Goal: Contribute content: Add original content to the website for others to see

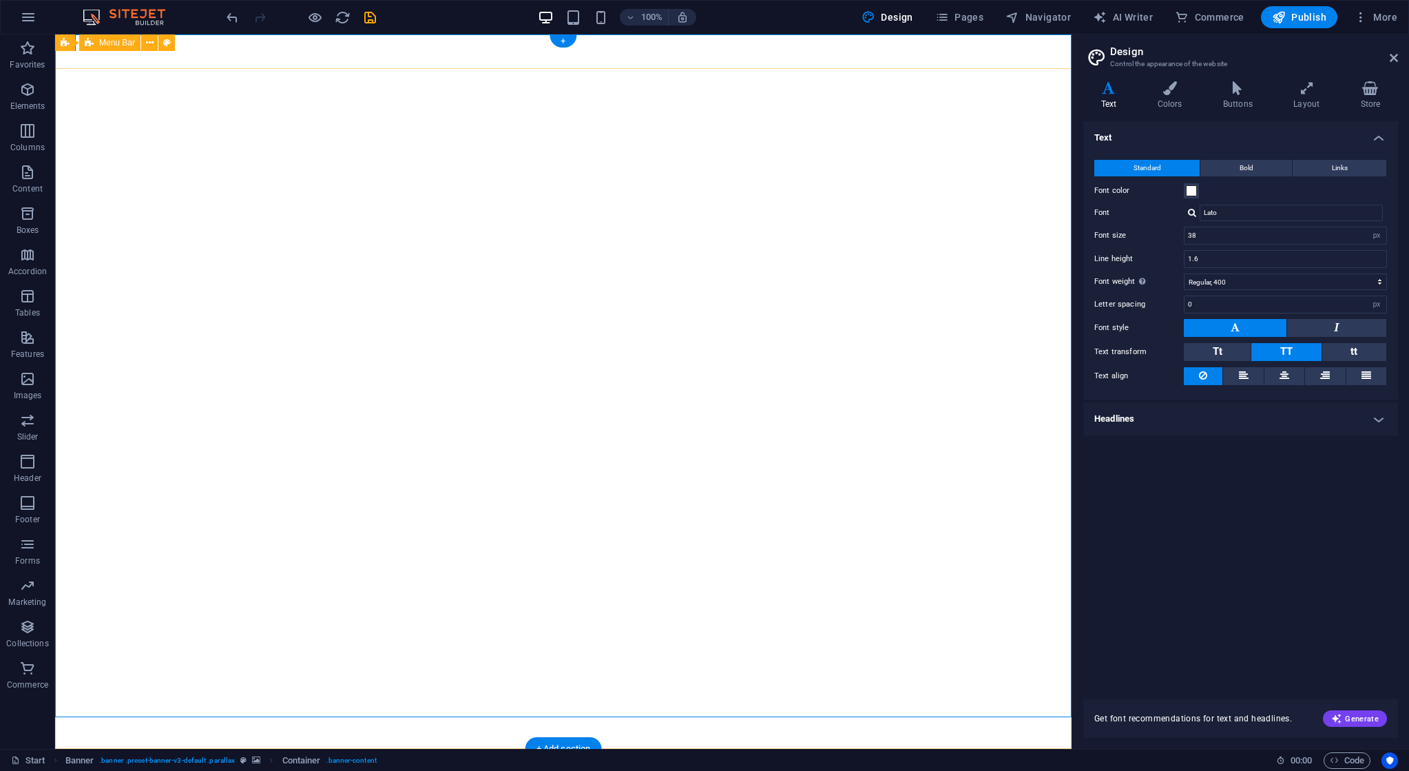
select select "px"
select select "400"
select select "px"
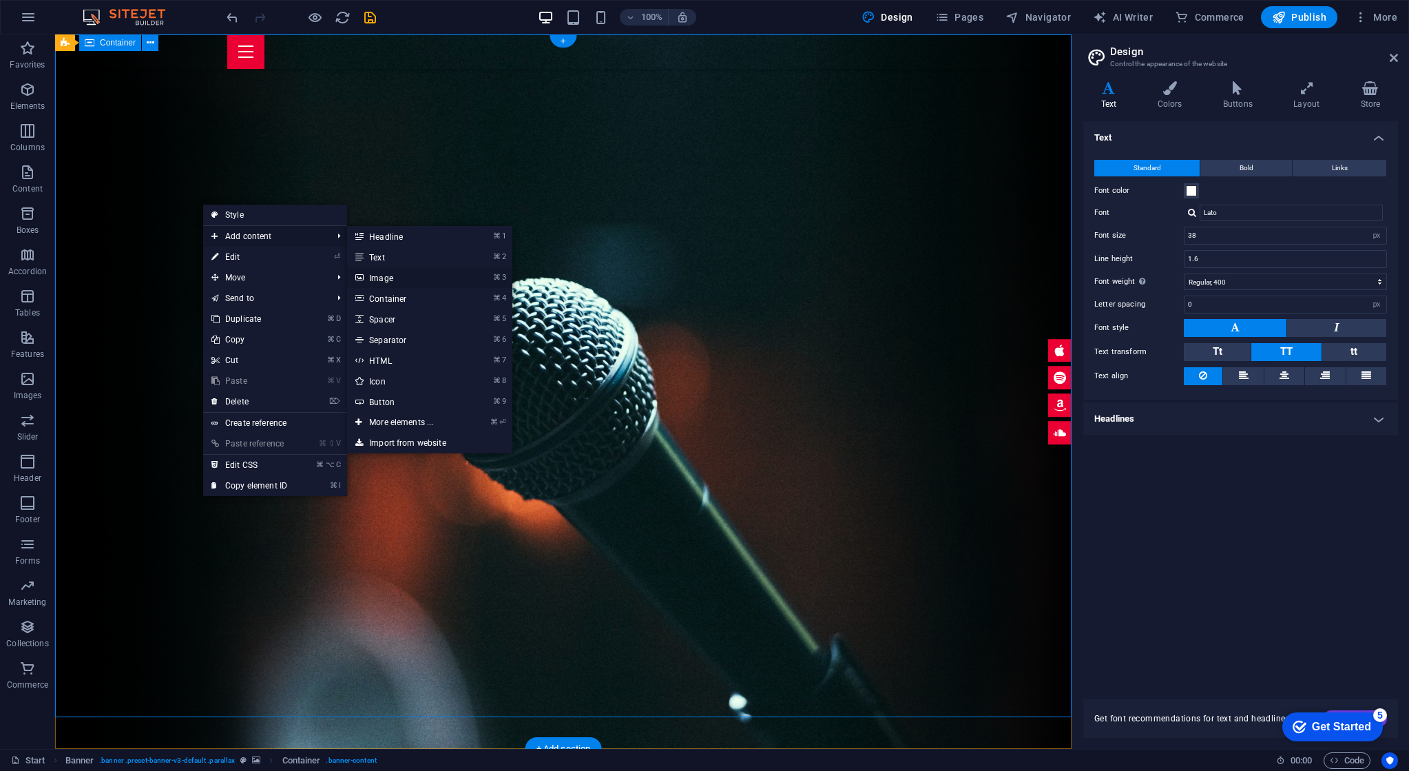
click at [384, 281] on link "⌘ 3 Image" at bounding box center [404, 277] width 114 height 21
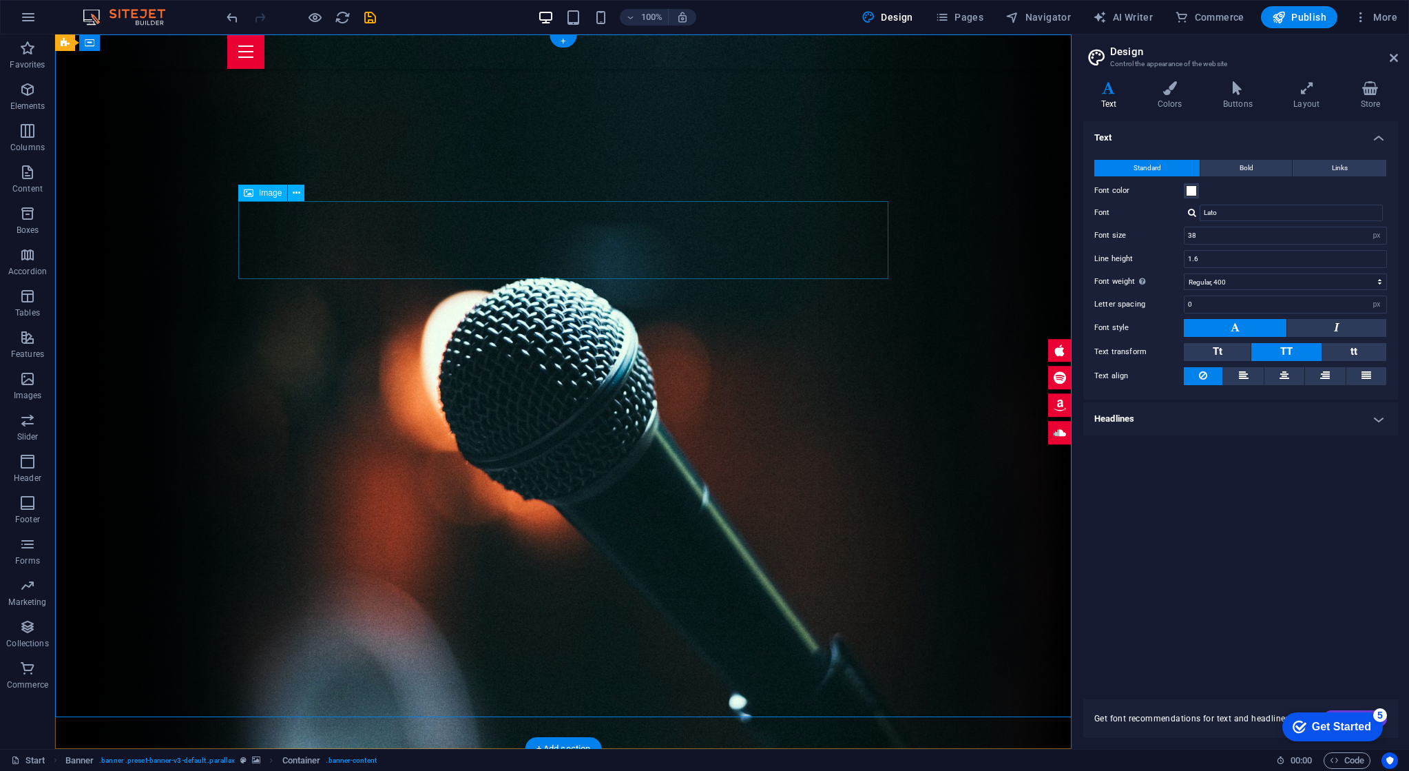
click at [298, 192] on icon at bounding box center [297, 193] width 8 height 14
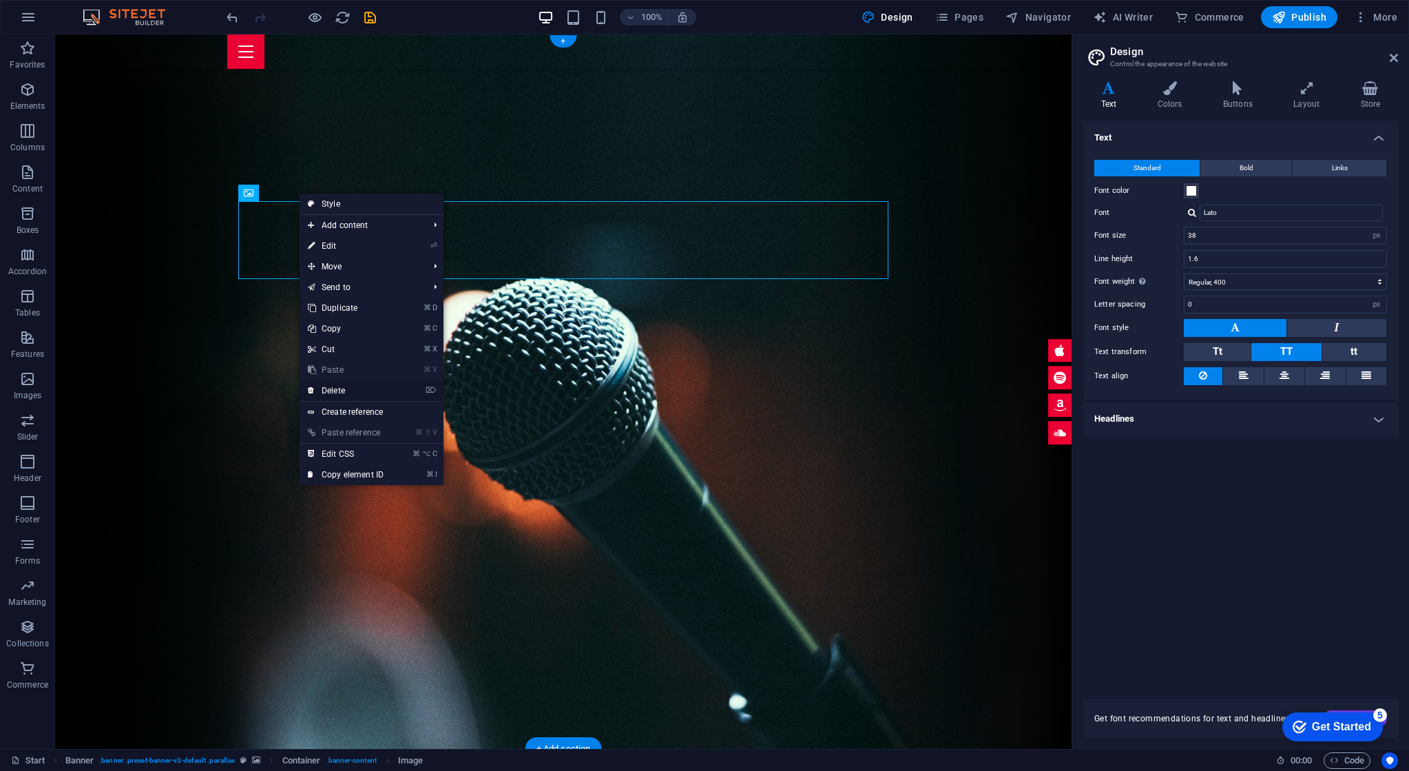
click at [358, 392] on link "⌦ Delete" at bounding box center [346, 390] width 92 height 21
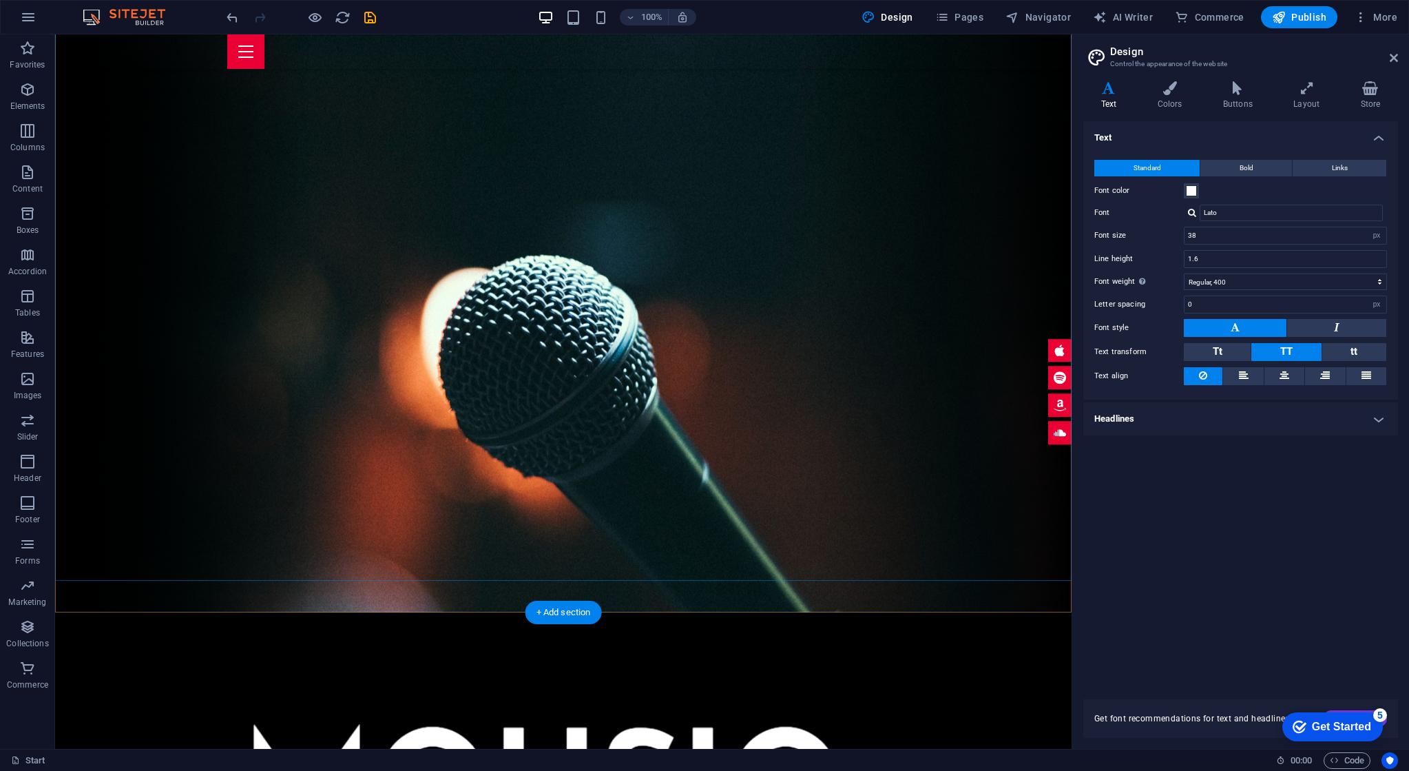
scroll to position [153, 0]
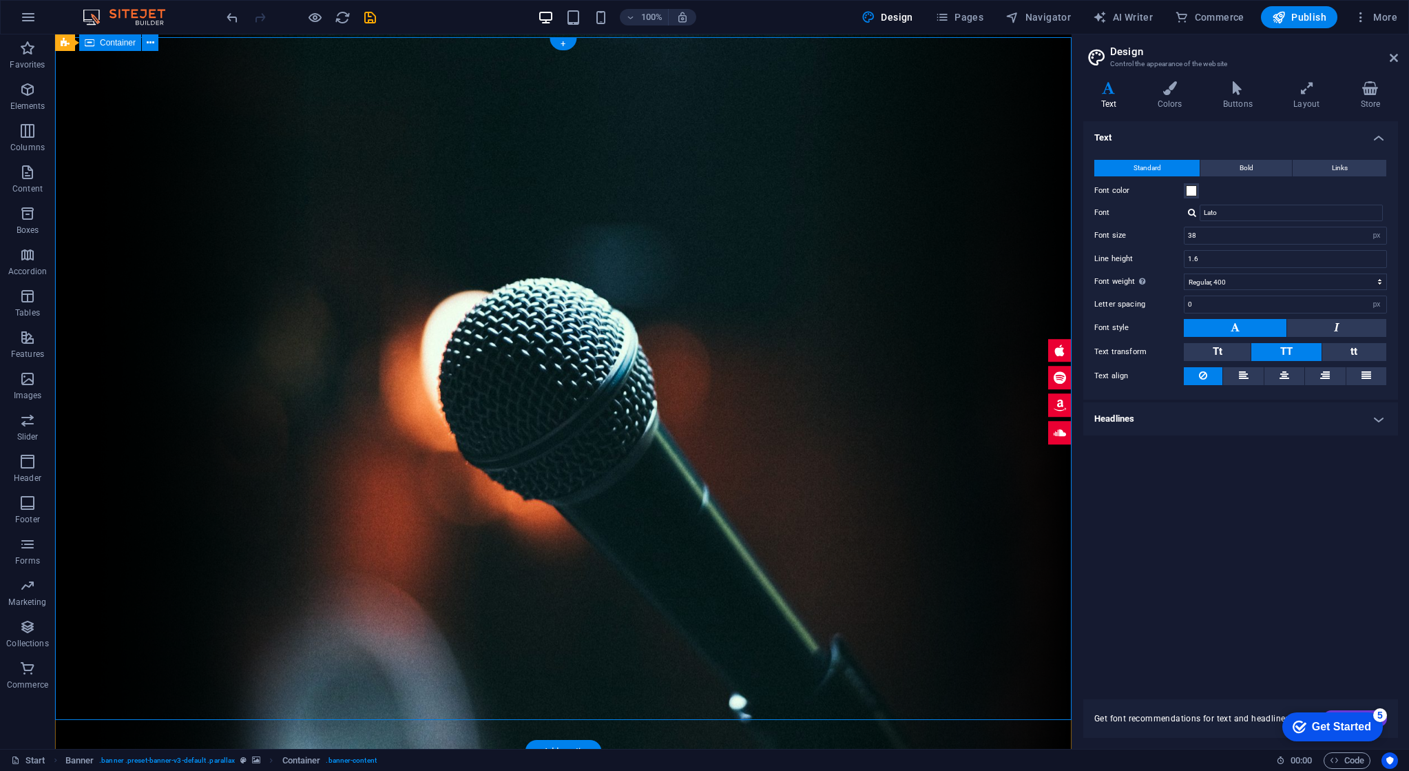
scroll to position [0, 0]
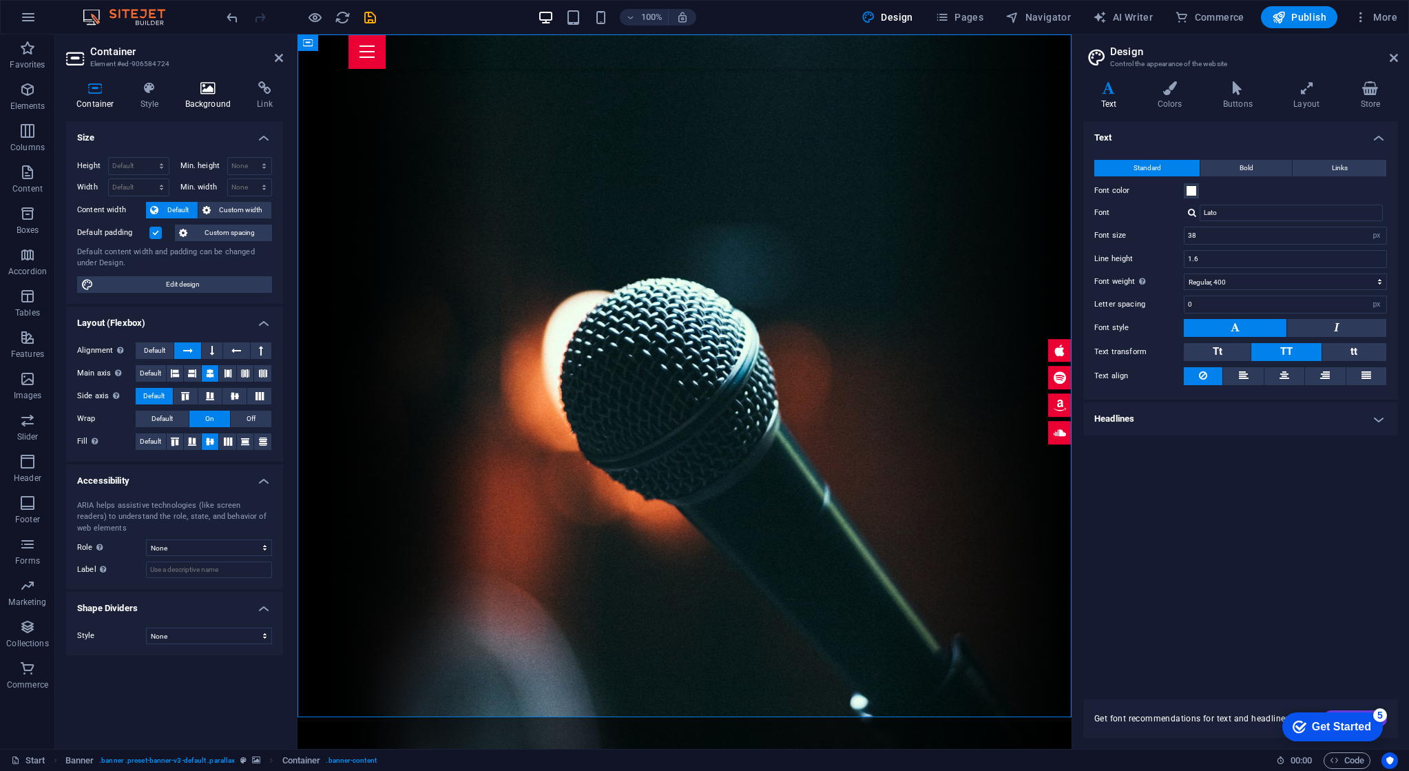
click at [206, 83] on icon at bounding box center [208, 88] width 67 height 14
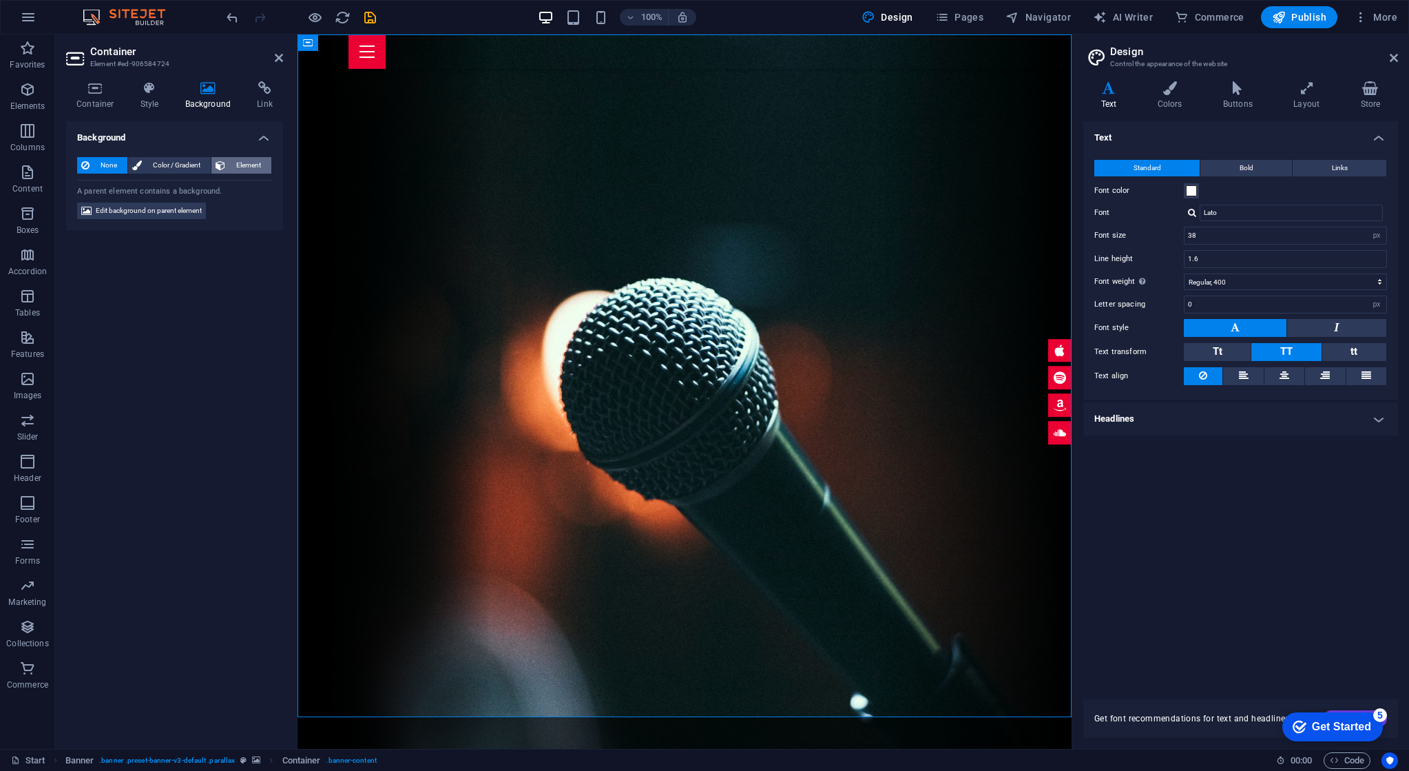
click at [232, 169] on span "Element" at bounding box center [248, 165] width 38 height 17
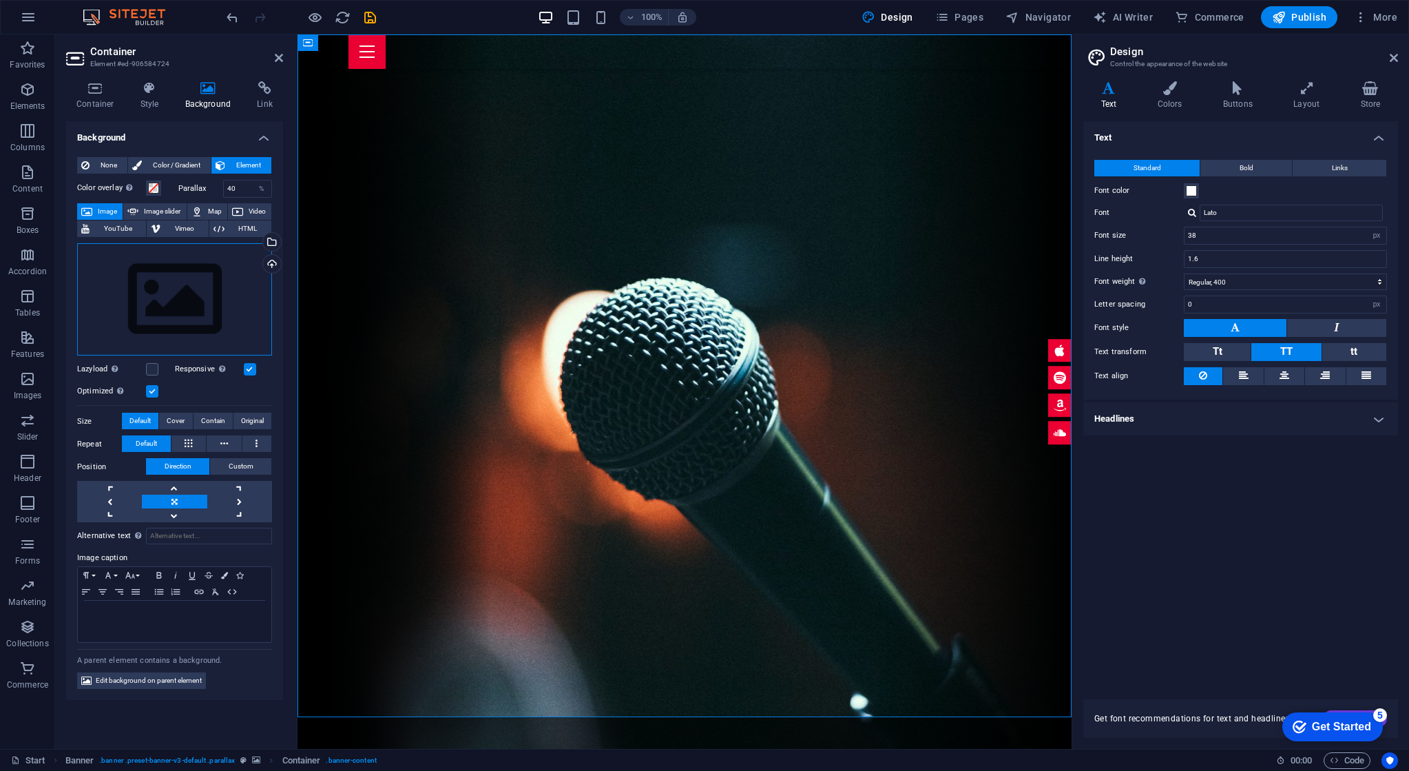
click at [151, 286] on div "Drag files here, click to choose files or select files from Files or our free s…" at bounding box center [174, 299] width 195 height 113
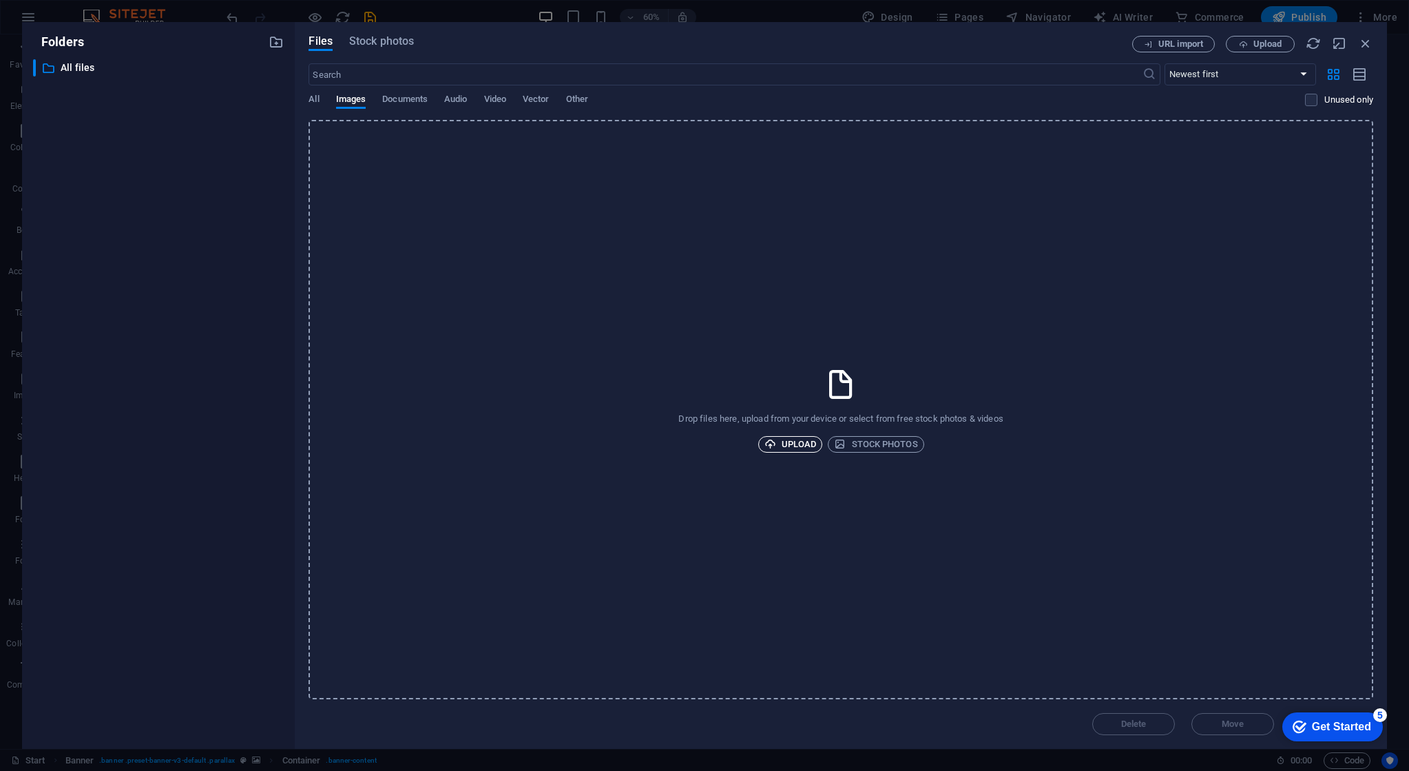
click at [800, 445] on span "Upload" at bounding box center [790, 444] width 52 height 17
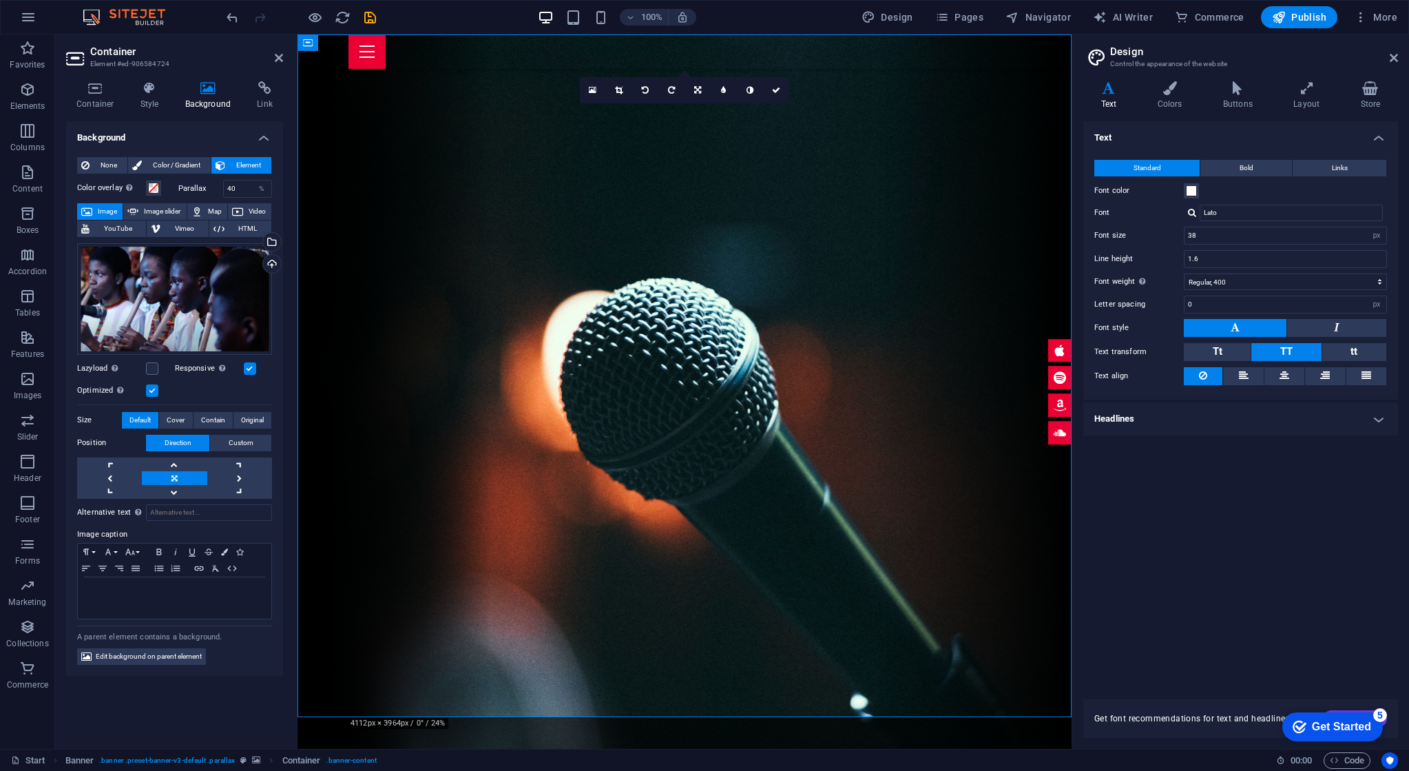
drag, startPoint x: 826, startPoint y: 196, endPoint x: 874, endPoint y: 238, distance: 64.5
click at [112, 215] on span "Image" at bounding box center [107, 211] width 22 height 17
click at [202, 284] on div "Drag files here, click to choose files or select files from Files or our free s…" at bounding box center [174, 299] width 195 height 112
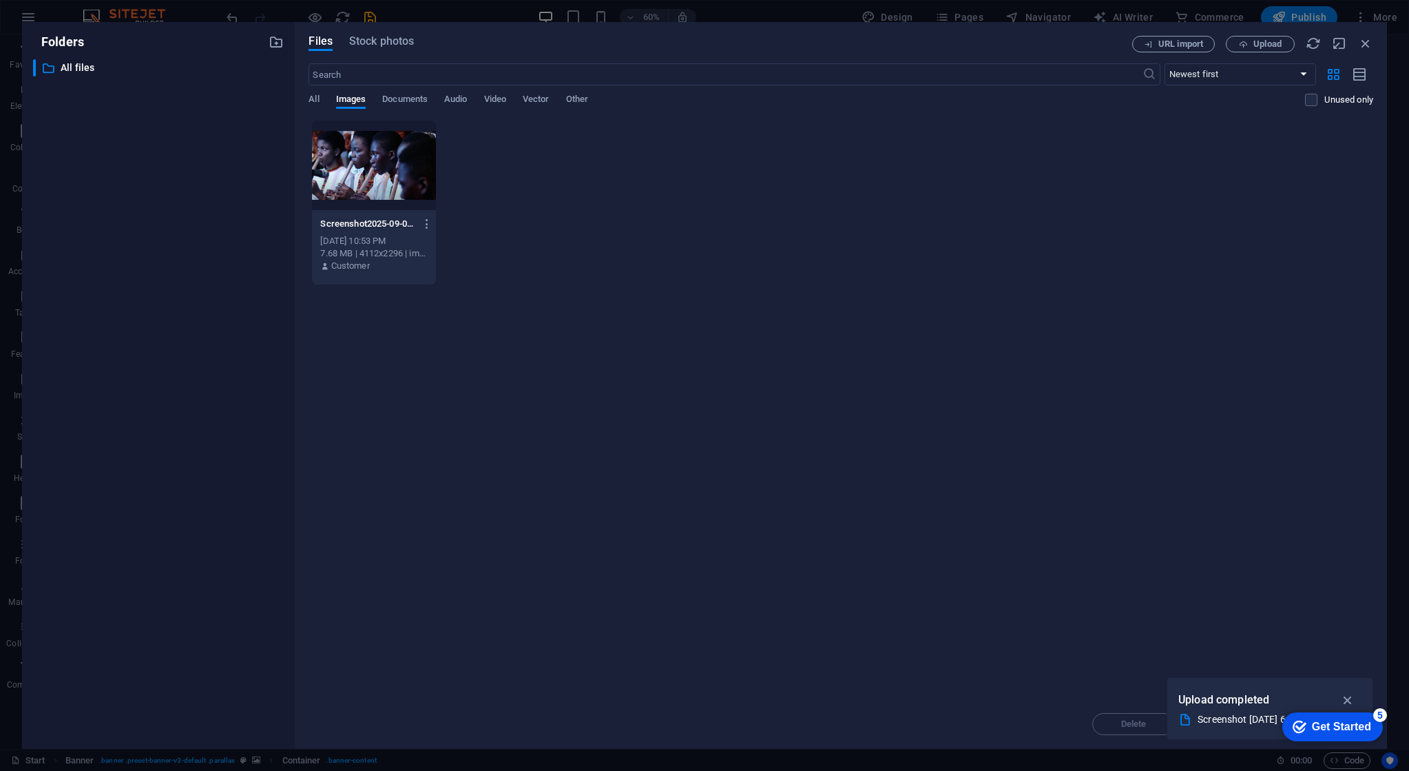
click at [397, 154] on div at bounding box center [374, 166] width 124 height 90
click at [366, 176] on div "1" at bounding box center [374, 166] width 124 height 90
click at [1345, 700] on icon "button" at bounding box center [1348, 699] width 16 height 15
click at [1270, 40] on span "Upload" at bounding box center [1267, 44] width 28 height 8
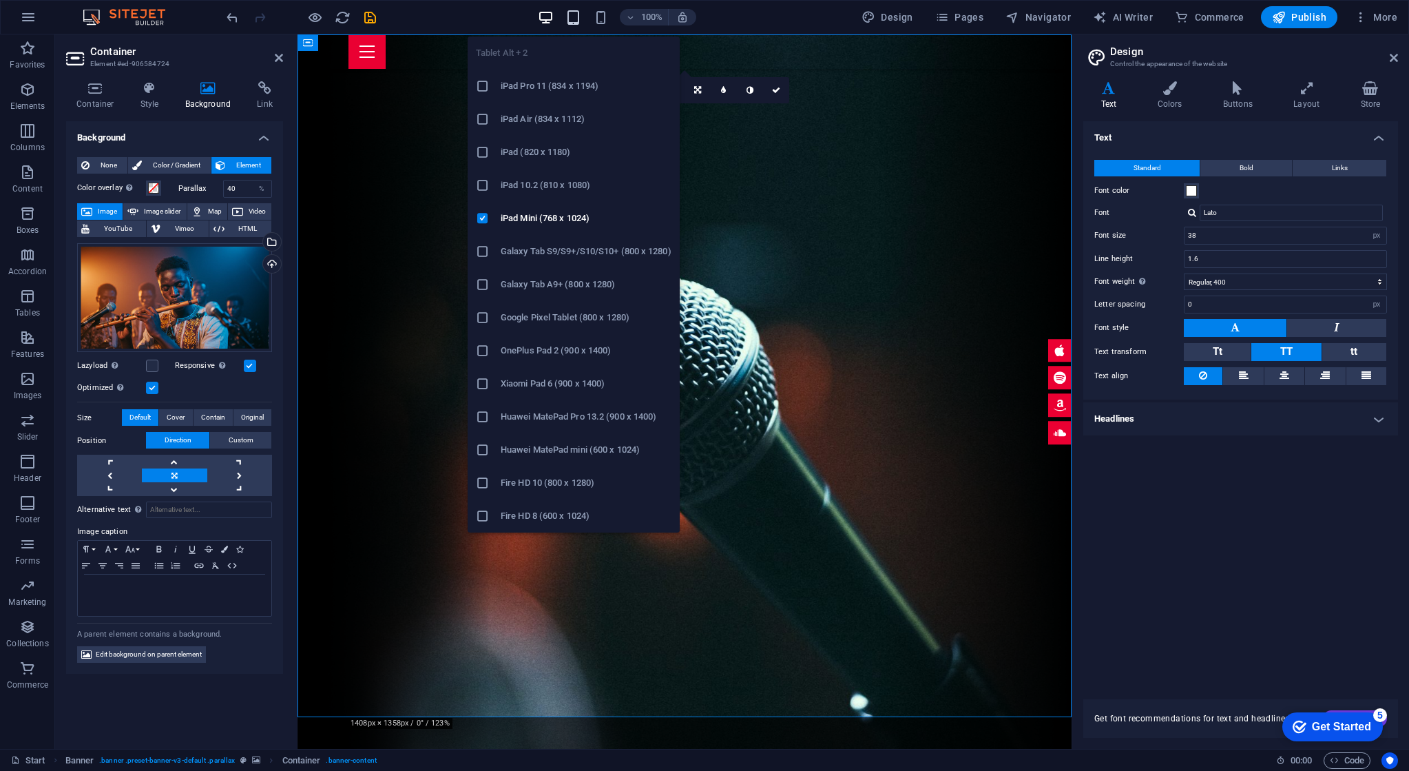
click at [580, 17] on icon "button" at bounding box center [573, 18] width 16 height 16
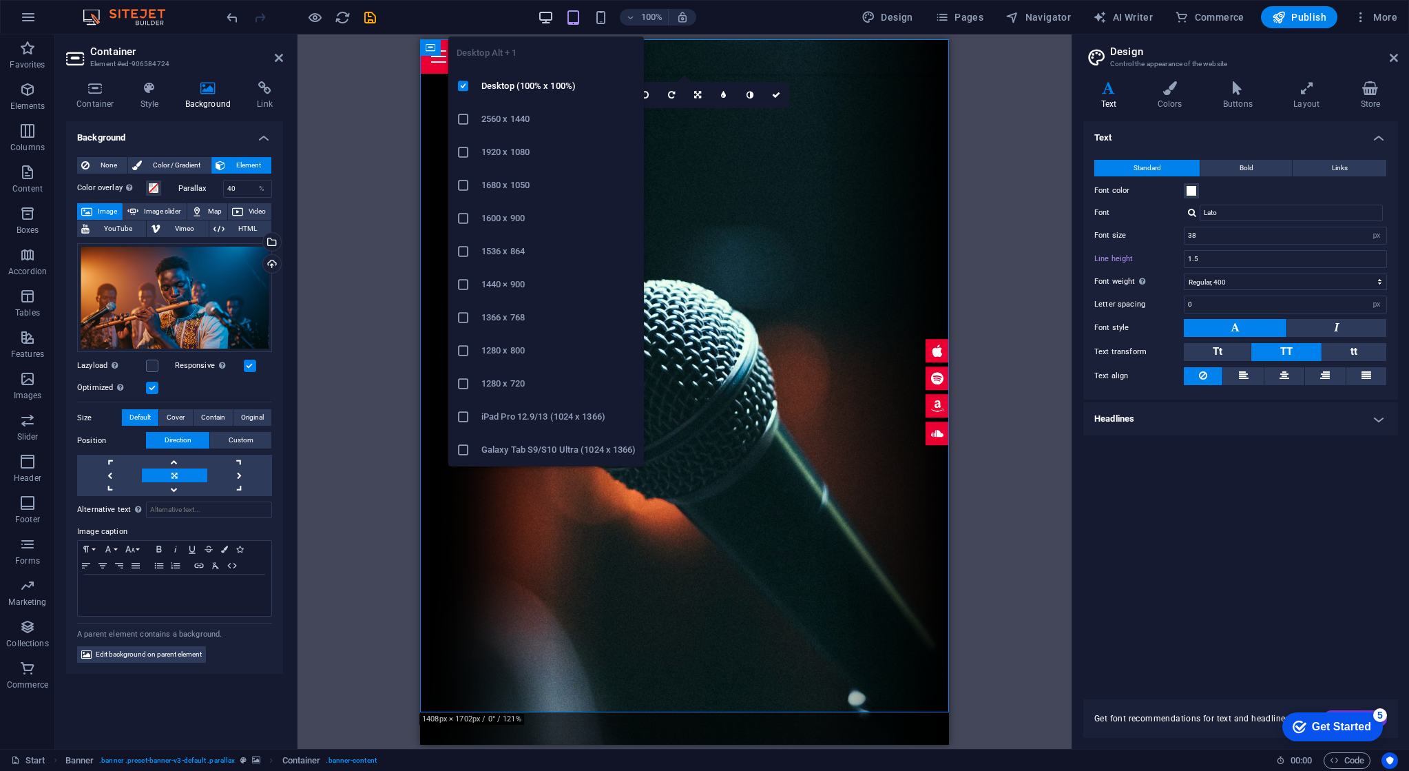
click at [554, 17] on icon "button" at bounding box center [546, 18] width 16 height 16
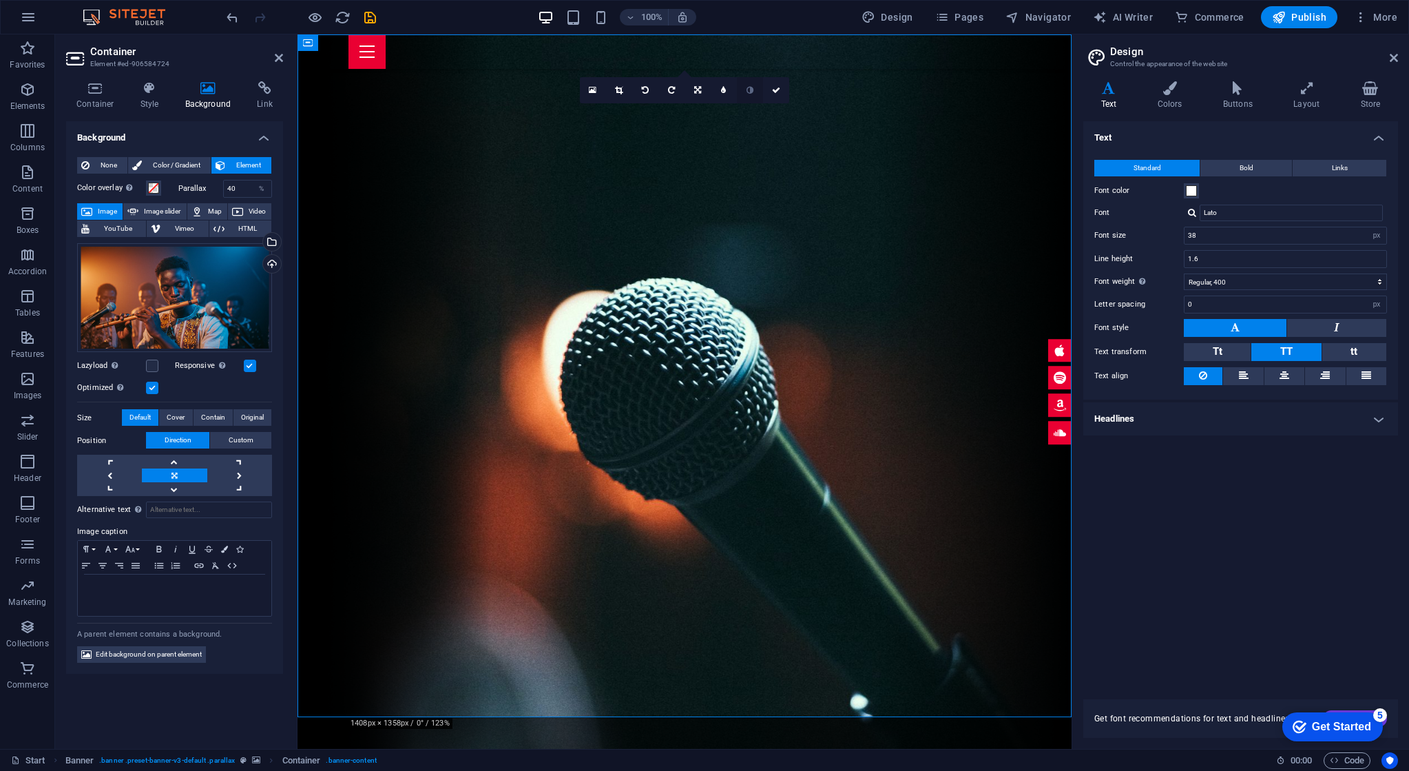
click at [748, 94] on link at bounding box center [750, 90] width 26 height 26
click at [756, 96] on link at bounding box center [750, 90] width 26 height 26
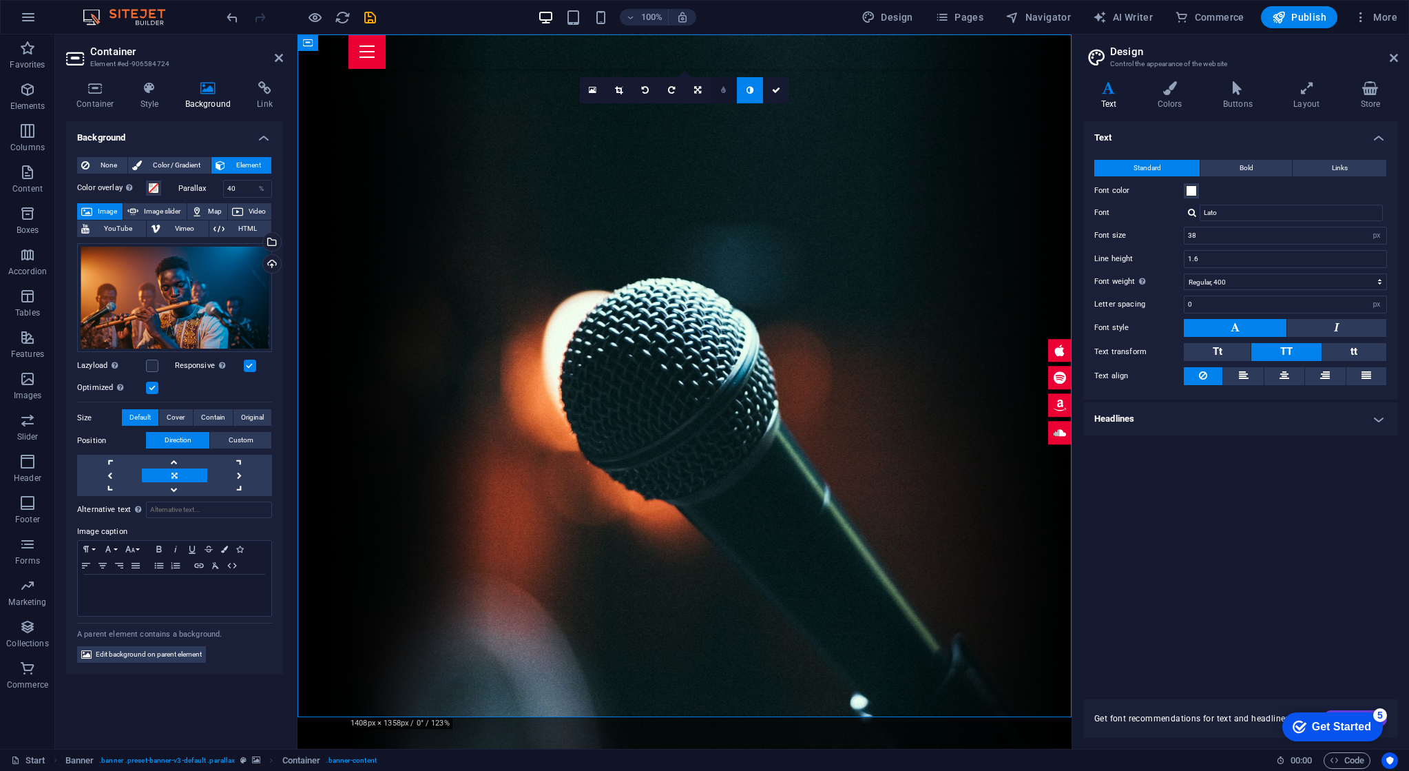
click at [721, 98] on link at bounding box center [724, 90] width 26 height 26
click at [721, 98] on link at bounding box center [713, 90] width 26 height 26
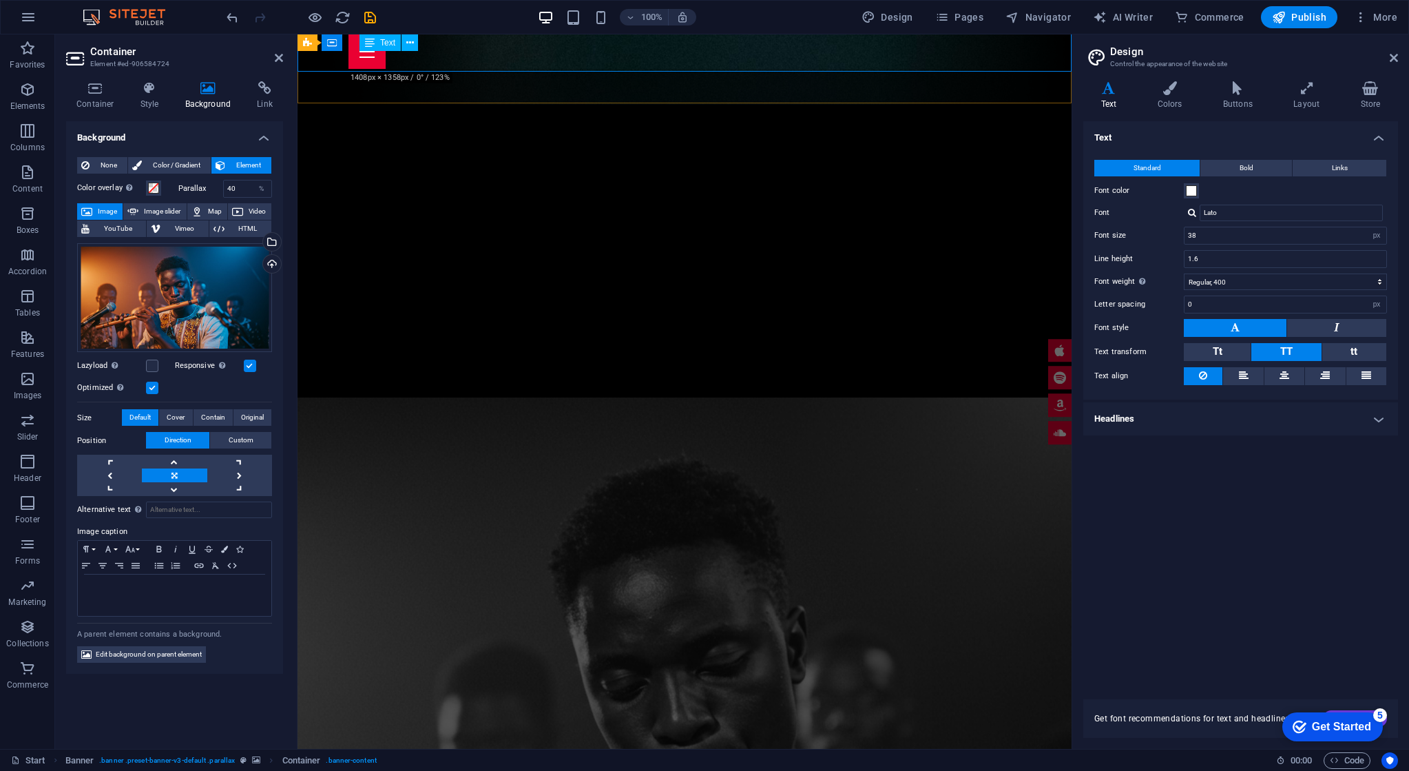
scroll to position [645, 0]
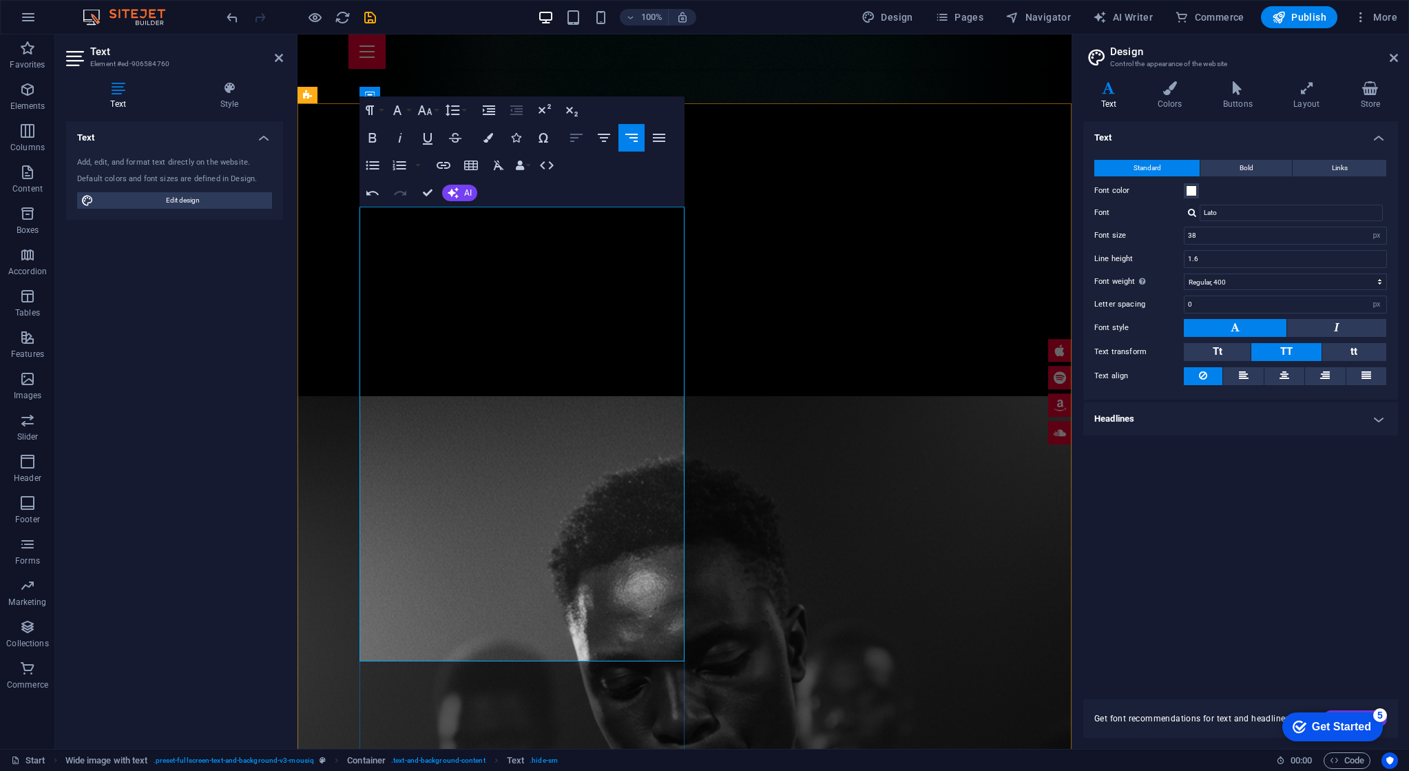
click at [578, 147] on button "Align Left" at bounding box center [576, 138] width 26 height 28
click at [469, 108] on div "Paragraph Format Normal Heading 1 Heading 2 Heading 3 Heading 4 Heading 5 Headi…" at bounding box center [521, 151] width 325 height 110
click at [468, 108] on button "Line Height" at bounding box center [455, 110] width 26 height 28
click at [465, 150] on link "Single" at bounding box center [472, 157] width 61 height 21
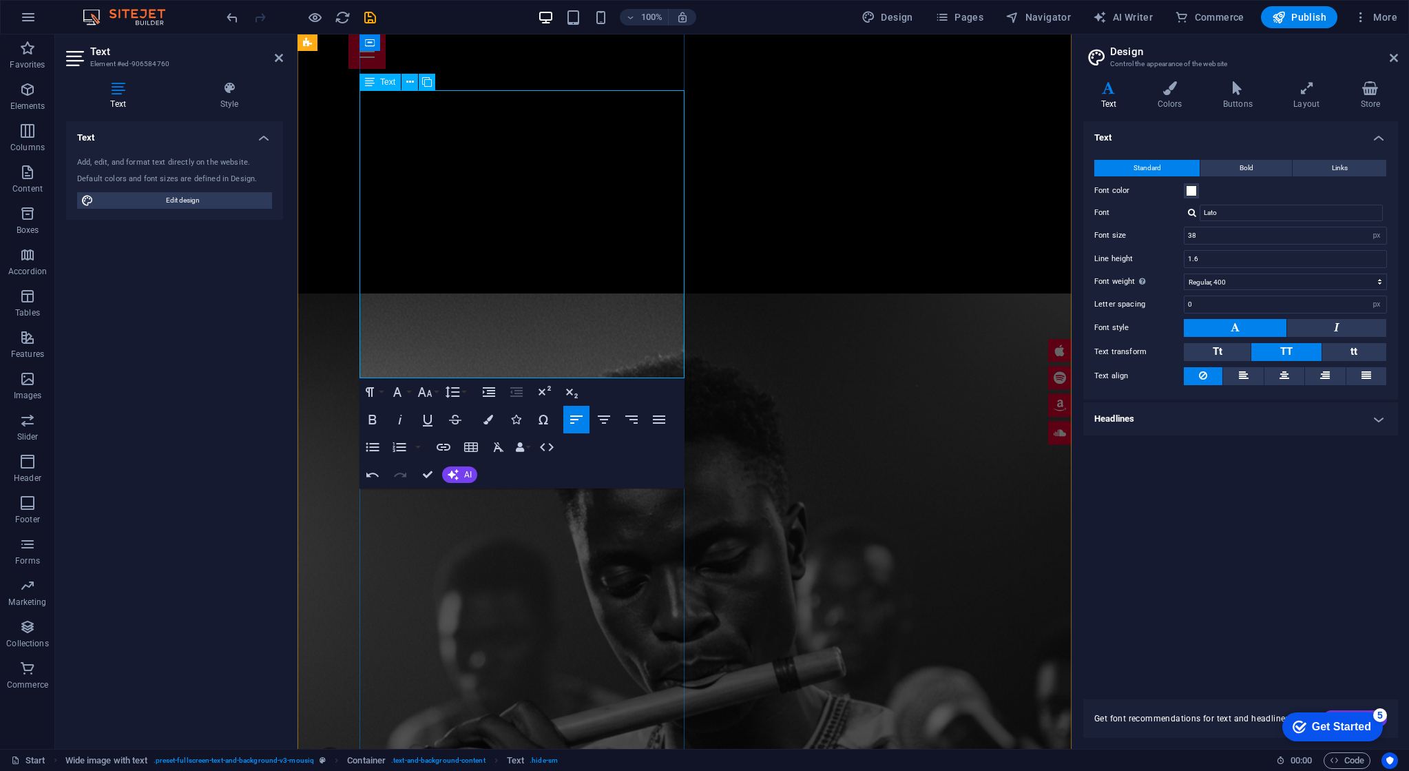
scroll to position [764, 0]
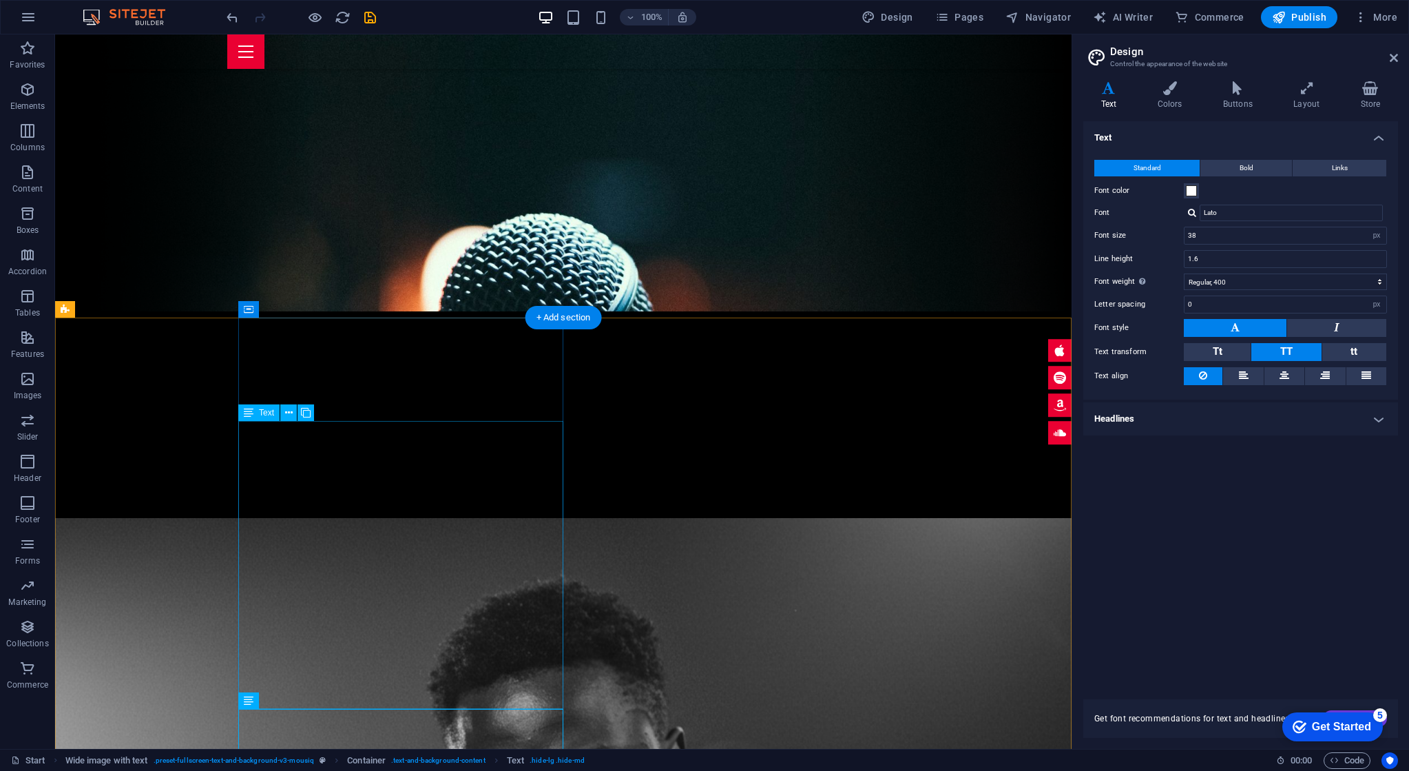
scroll to position [431, 0]
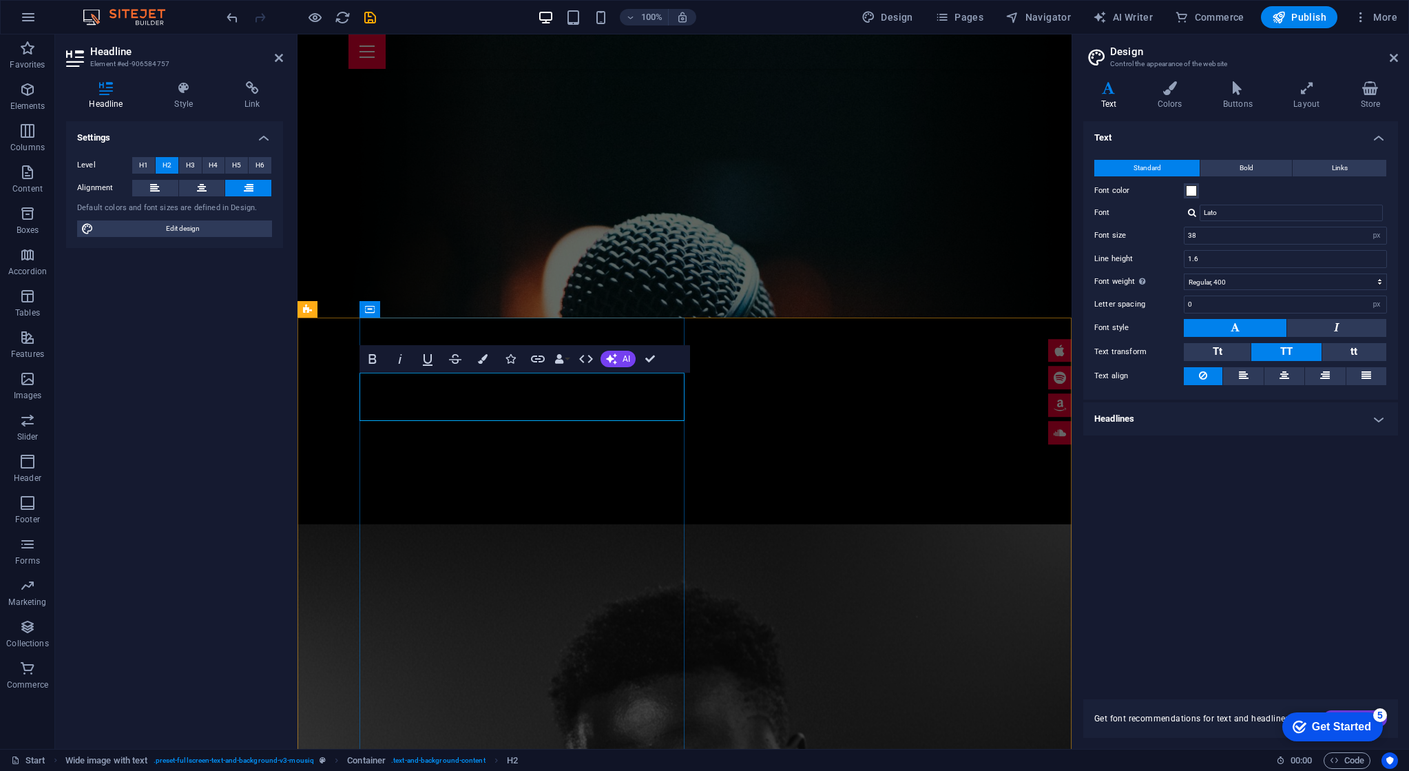
drag, startPoint x: 611, startPoint y: 399, endPoint x: 679, endPoint y: 399, distance: 67.5
